Goal: Book appointment/travel/reservation

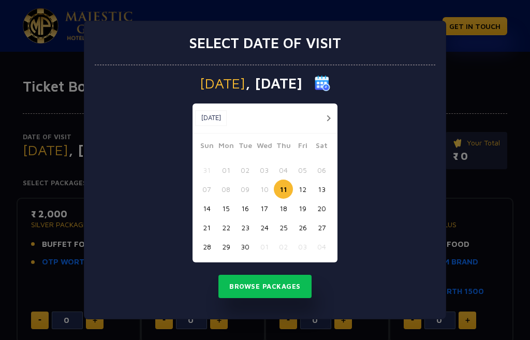
click at [228, 210] on button "15" at bounding box center [226, 208] width 19 height 19
click at [202, 207] on button "14" at bounding box center [206, 208] width 19 height 19
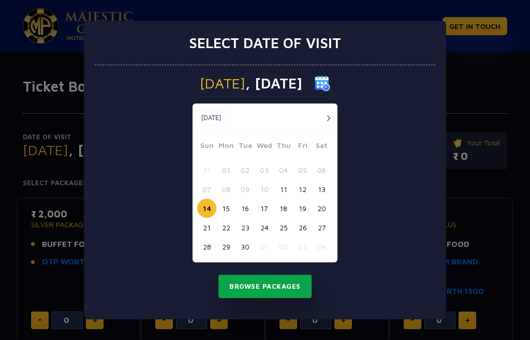
click at [256, 285] on button "Browse Packages" at bounding box center [265, 287] width 93 height 24
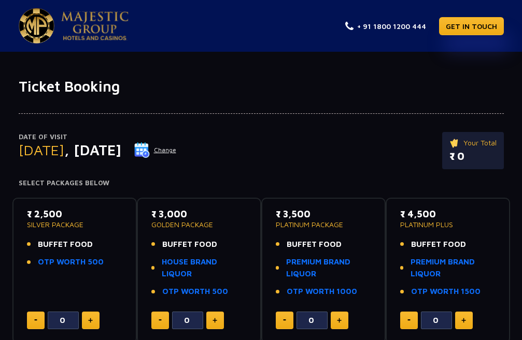
click at [177, 151] on button "Change" at bounding box center [155, 150] width 43 height 17
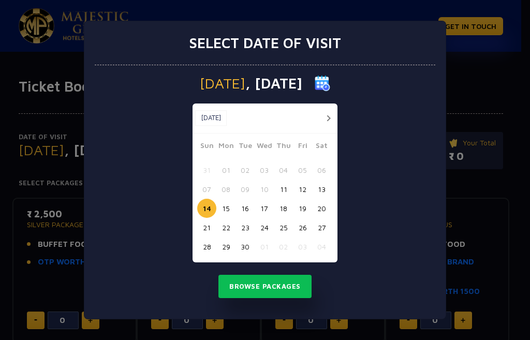
click at [226, 208] on button "15" at bounding box center [226, 208] width 19 height 19
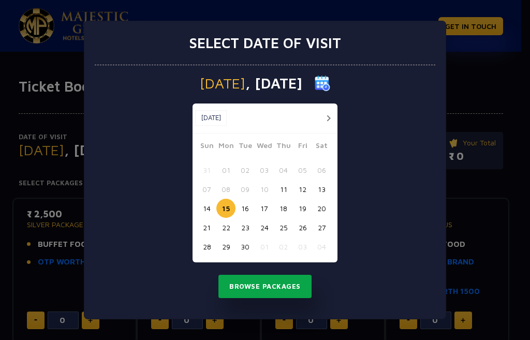
click at [264, 287] on button "Browse Packages" at bounding box center [265, 287] width 93 height 24
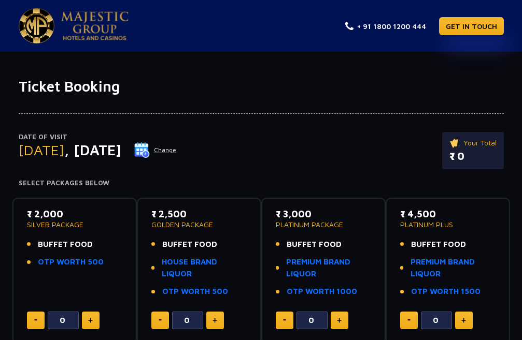
click at [177, 147] on button "Change" at bounding box center [155, 150] width 43 height 17
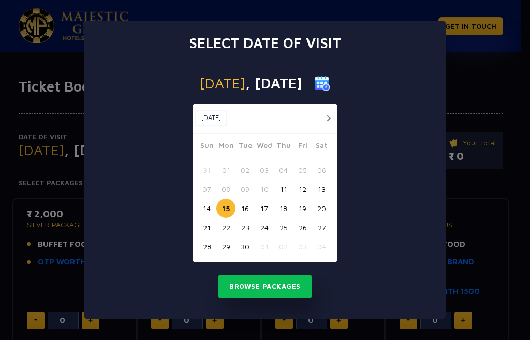
click at [202, 210] on button "14" at bounding box center [206, 208] width 19 height 19
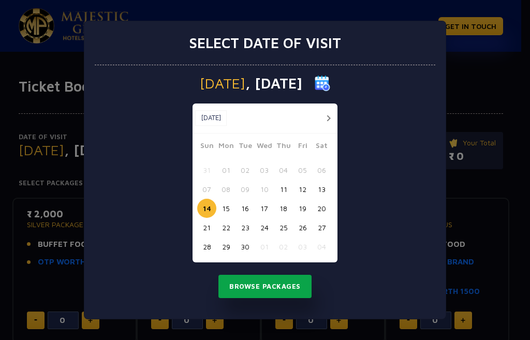
click at [250, 282] on button "Browse Packages" at bounding box center [265, 287] width 93 height 24
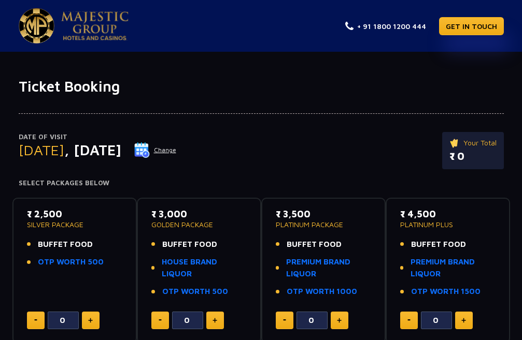
click at [150, 152] on img at bounding box center [142, 150] width 16 height 16
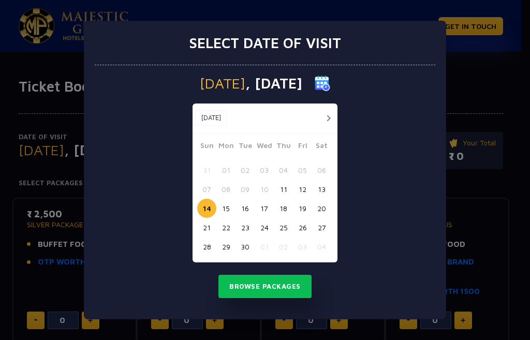
click at [231, 206] on button "15" at bounding box center [226, 208] width 19 height 19
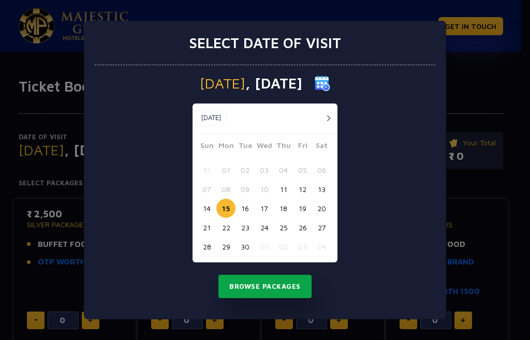
click at [267, 285] on button "Browse Packages" at bounding box center [265, 287] width 93 height 24
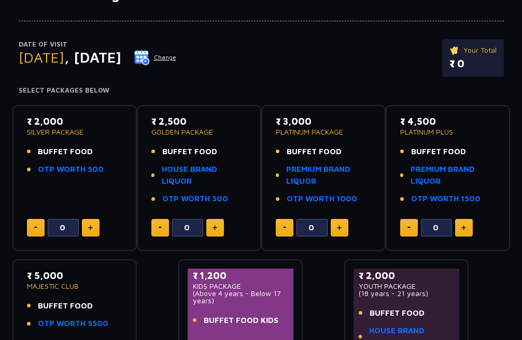
scroll to position [104, 0]
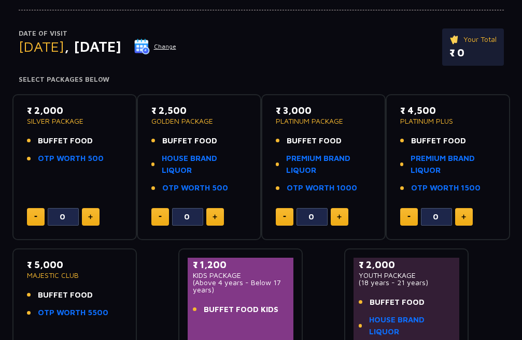
click at [220, 222] on button at bounding box center [215, 217] width 18 height 18
click at [161, 217] on img at bounding box center [159, 217] width 3 height 2
type input "0"
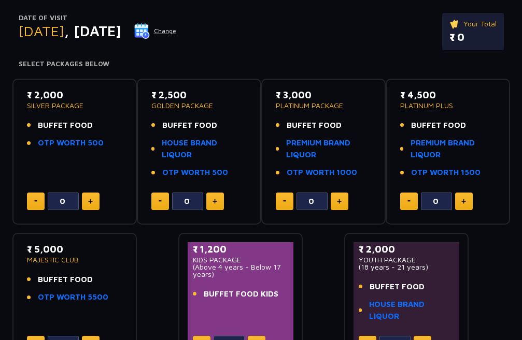
scroll to position [117, 0]
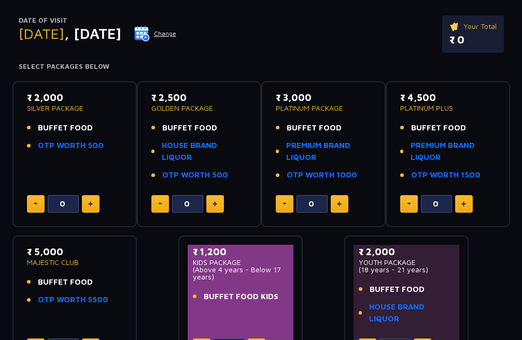
drag, startPoint x: 276, startPoint y: 109, endPoint x: 343, endPoint y: 107, distance: 67.4
click at [343, 107] on p "PLATINUM PACKAGE" at bounding box center [323, 108] width 95 height 7
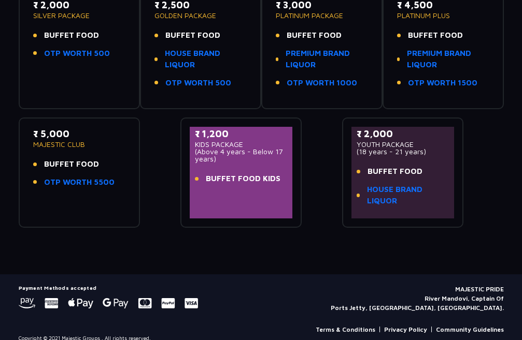
scroll to position [99, 0]
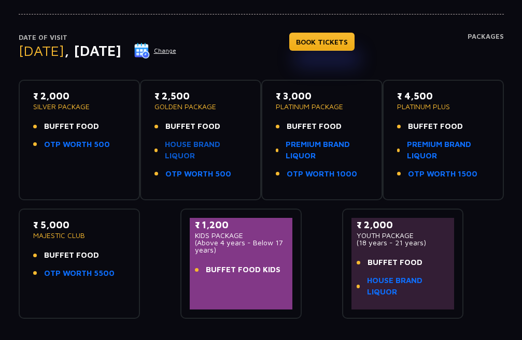
click at [194, 146] on link "HOUSE BRAND LIQUOR" at bounding box center [205, 150] width 81 height 23
